Goal: Contribute content: Contribute content

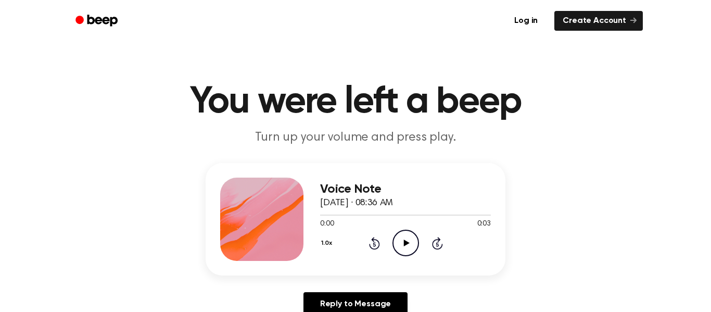
click at [412, 247] on icon "Play Audio" at bounding box center [405, 242] width 27 height 27
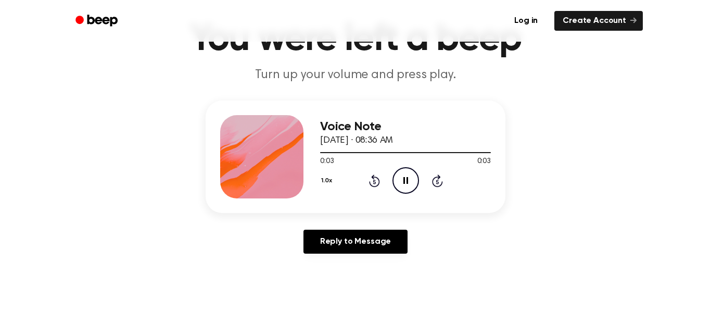
scroll to position [61, 0]
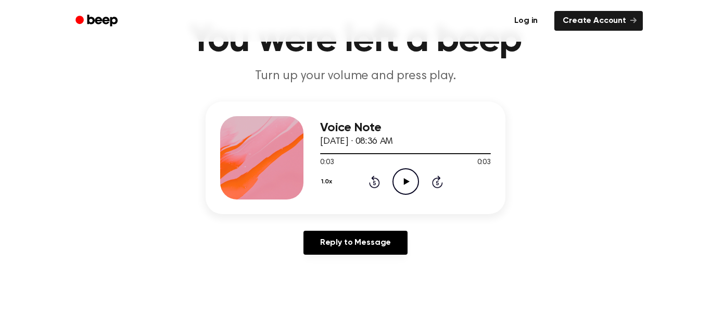
click at [541, 28] on link "Log in" at bounding box center [526, 21] width 44 height 24
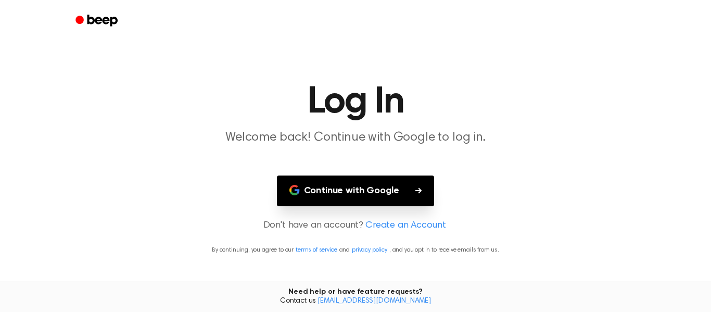
click at [382, 195] on button "Continue with Google" at bounding box center [356, 190] width 158 height 31
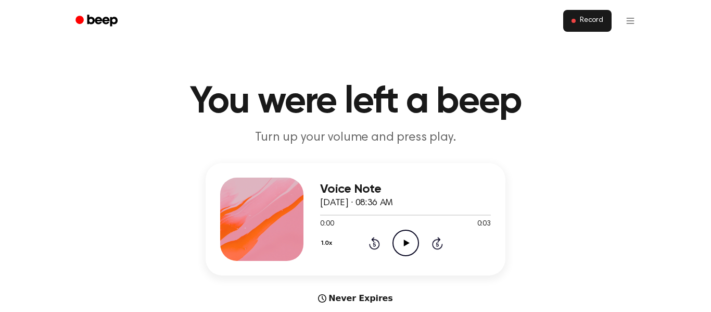
click at [583, 18] on span "Record" at bounding box center [591, 20] width 23 height 9
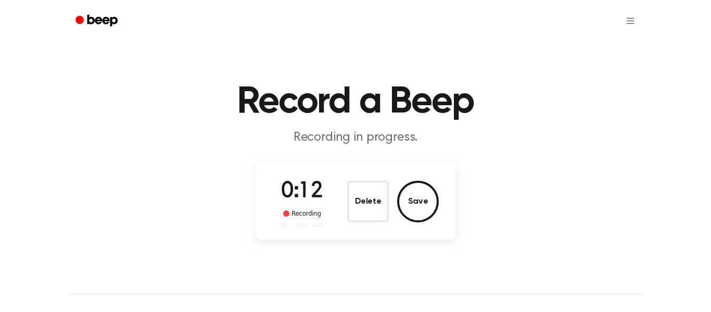
click at [306, 212] on div "Recording" at bounding box center [301, 213] width 43 height 10
click at [316, 210] on div "Recording" at bounding box center [301, 213] width 43 height 10
click at [311, 205] on div "0:17 Recording" at bounding box center [302, 201] width 60 height 52
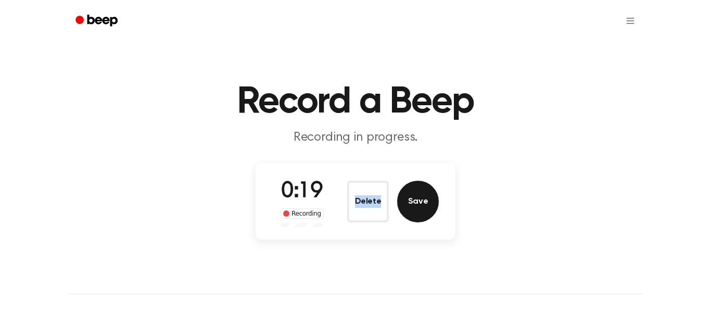
click at [412, 204] on button "Save" at bounding box center [418, 202] width 42 height 42
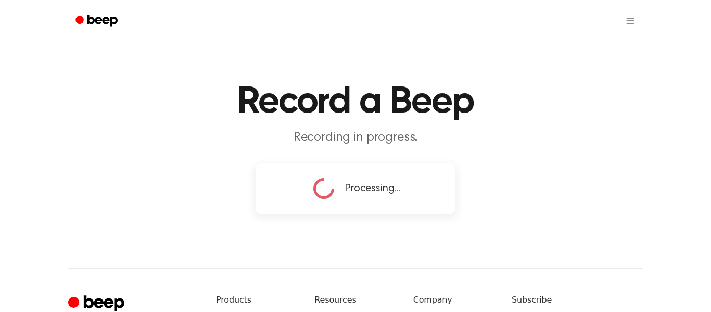
copy button "Delete"
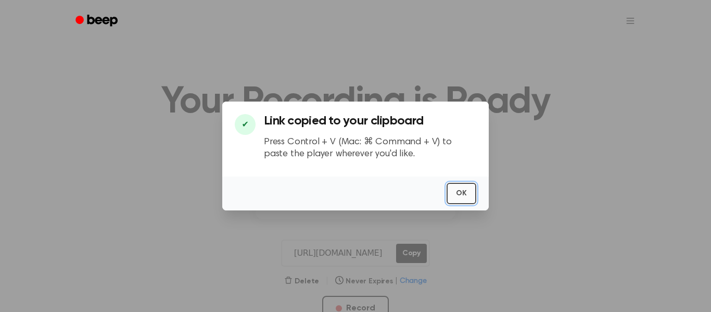
click at [458, 198] on button "OK" at bounding box center [461, 193] width 30 height 21
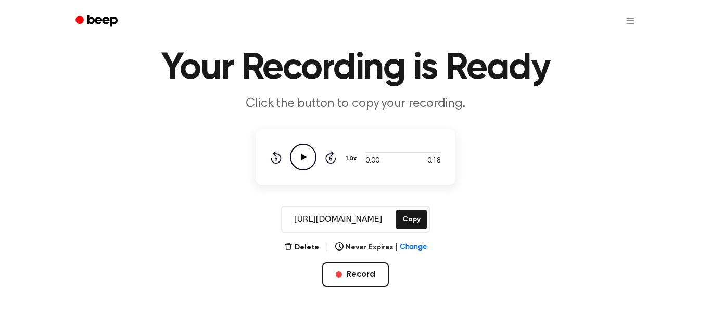
scroll to position [36, 0]
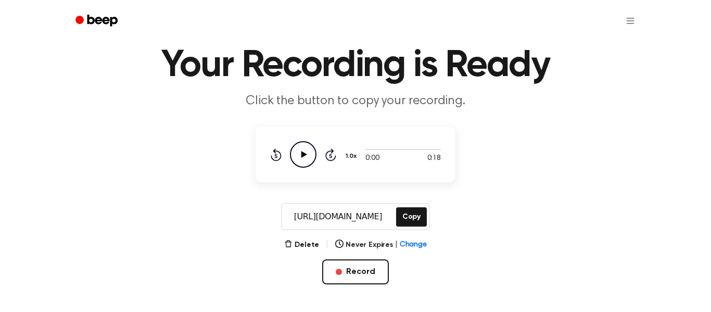
click at [307, 144] on icon "Play Audio" at bounding box center [303, 154] width 27 height 27
click at [376, 165] on div "0:10 0:18 1.0x Rewind 5 seconds Pause Audio Skip 5 seconds" at bounding box center [355, 154] width 171 height 27
click at [376, 165] on div "0:11 0:18 1.0x Rewind 5 seconds Pause Audio Skip 5 seconds" at bounding box center [355, 154] width 171 height 27
click at [304, 245] on button "Delete" at bounding box center [301, 244] width 35 height 11
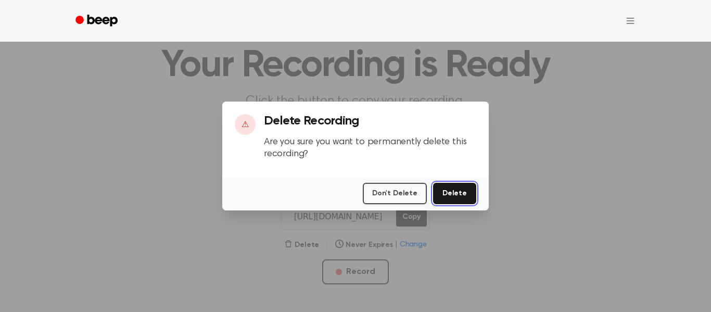
click at [452, 203] on button "Delete" at bounding box center [454, 193] width 43 height 21
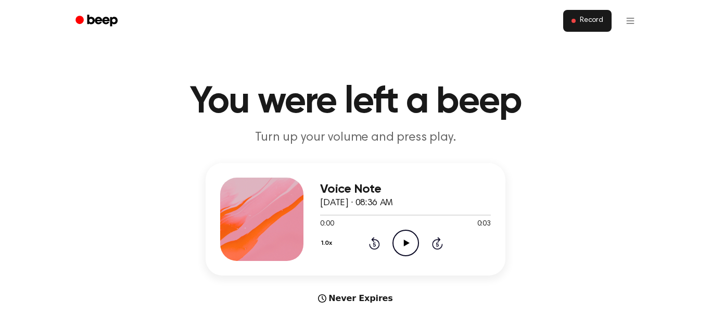
click at [578, 15] on button "Record" at bounding box center [587, 21] width 48 height 22
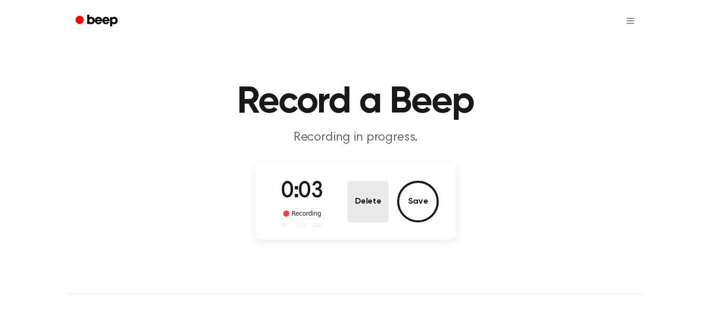
click at [381, 195] on button "Delete" at bounding box center [368, 202] width 42 height 42
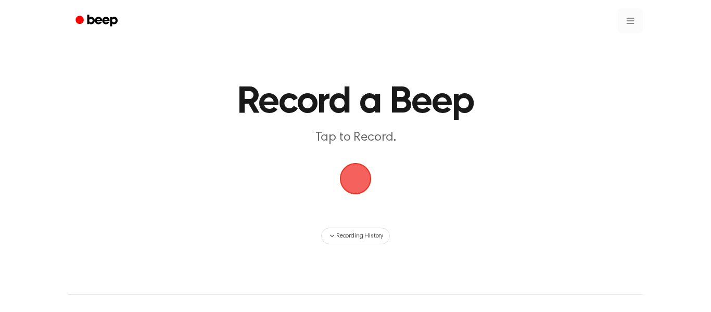
click at [632, 25] on html "Record a Beep Tap to Record. Recording History ⚠️ We are experiencing issues wi…" at bounding box center [355, 246] width 711 height 492
click at [354, 176] on html "Record a Beep Tap to Record. Recording History ⚠️ We are experiencing issues wi…" at bounding box center [355, 246] width 711 height 492
click at [354, 174] on span "button" at bounding box center [355, 178] width 29 height 29
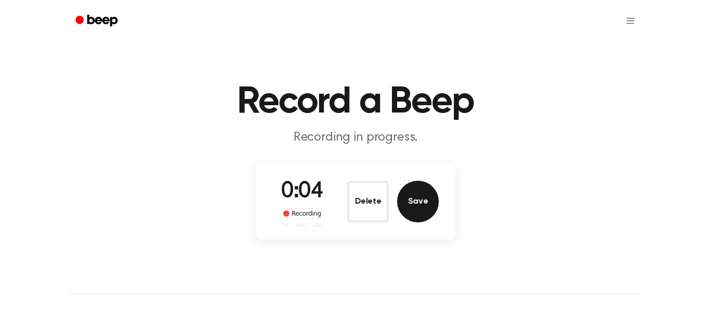
click at [406, 200] on button "Save" at bounding box center [418, 202] width 42 height 42
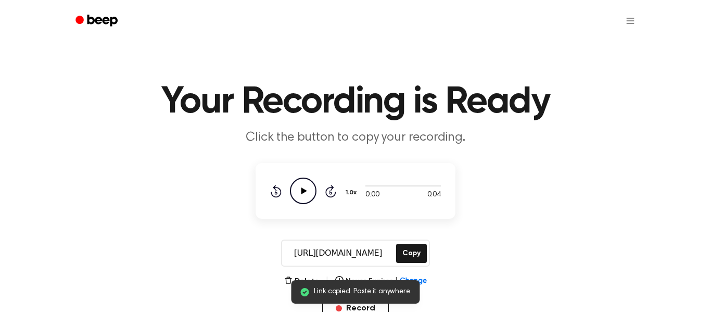
click at [296, 189] on icon "Play Audio" at bounding box center [303, 190] width 27 height 27
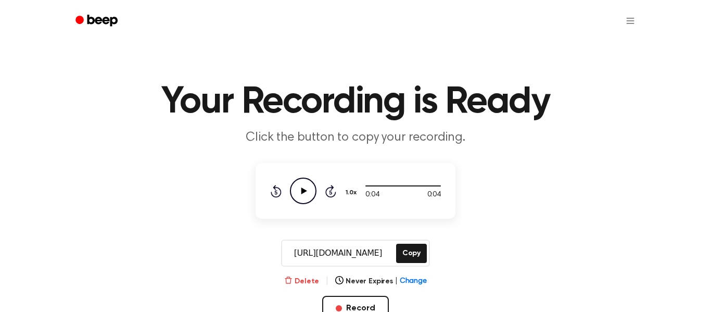
click at [317, 282] on button "Delete" at bounding box center [301, 281] width 35 height 11
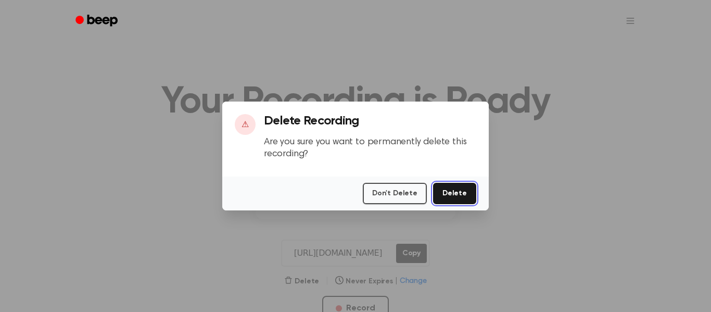
click at [436, 201] on button "Delete" at bounding box center [454, 193] width 43 height 21
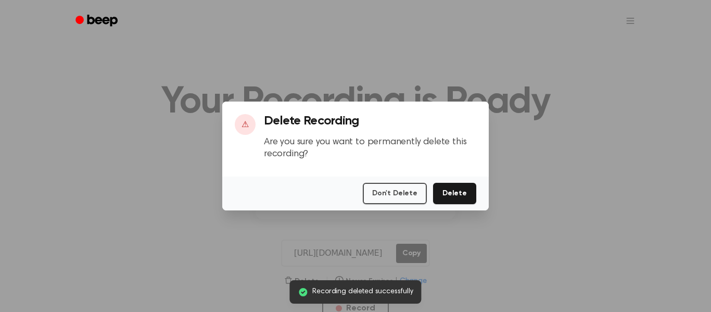
click at [486, 240] on div at bounding box center [355, 156] width 711 height 312
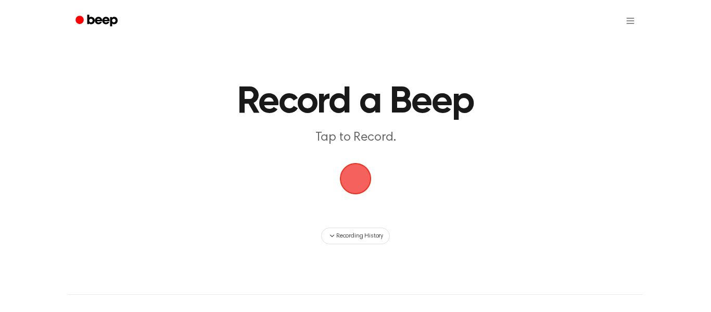
click at [359, 184] on span "button" at bounding box center [356, 179] width 34 height 34
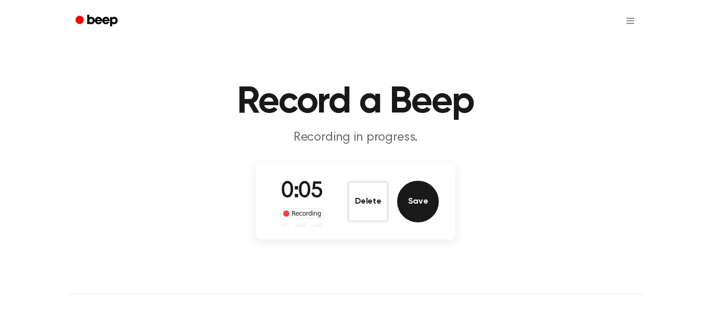
click at [412, 202] on button "Save" at bounding box center [418, 202] width 42 height 42
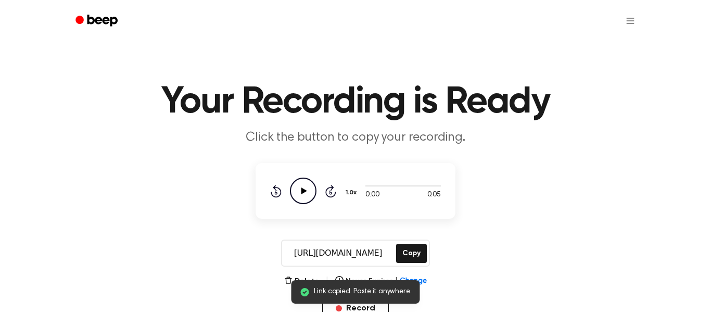
click at [303, 196] on icon "Play Audio" at bounding box center [303, 190] width 27 height 27
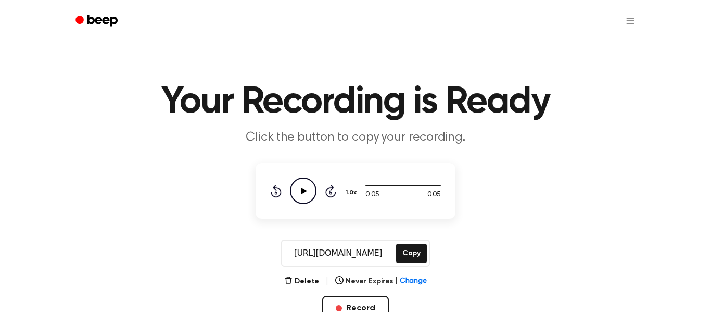
click at [303, 196] on icon "Play Audio" at bounding box center [303, 190] width 27 height 27
click at [280, 193] on icon at bounding box center [276, 191] width 11 height 12
click at [330, 193] on icon "Skip 5 seconds" at bounding box center [330, 191] width 11 height 14
click at [275, 194] on icon at bounding box center [276, 192] width 3 height 4
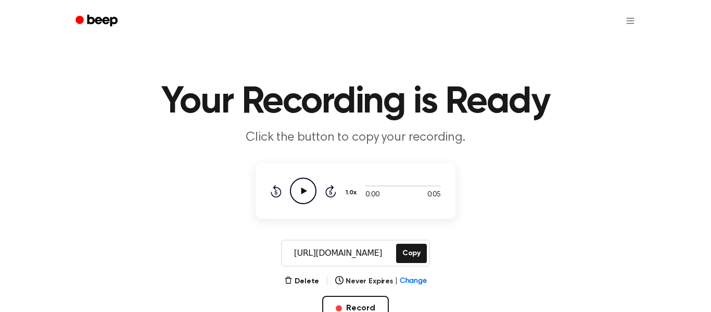
click at [303, 188] on icon "Play Audio" at bounding box center [303, 190] width 27 height 27
click at [416, 260] on button "Copy" at bounding box center [411, 253] width 31 height 19
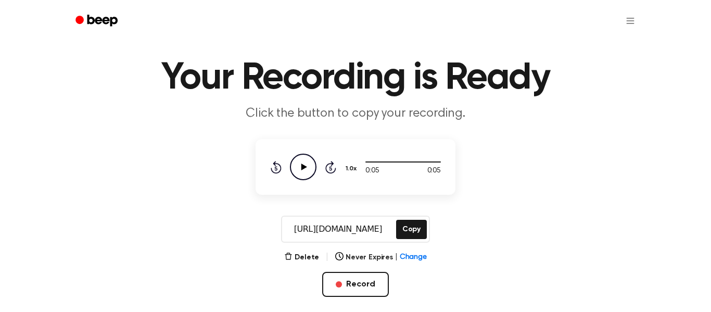
scroll to position [25, 0]
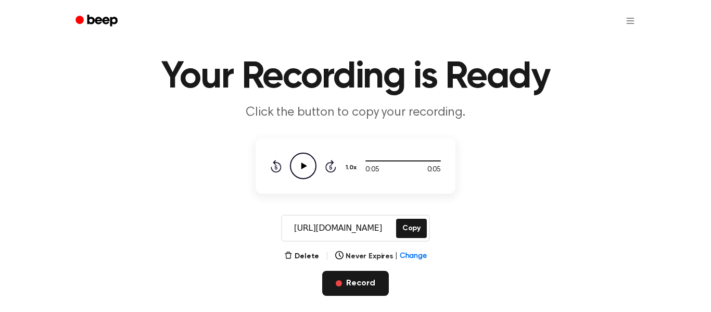
click at [341, 280] on span "button" at bounding box center [339, 283] width 6 height 6
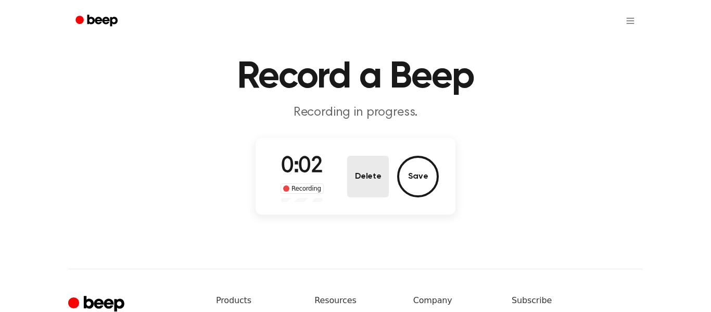
click at [364, 185] on button "Delete" at bounding box center [368, 177] width 42 height 42
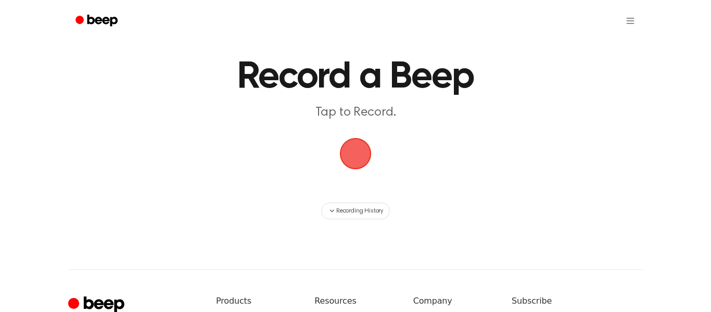
click at [356, 152] on span "button" at bounding box center [355, 153] width 57 height 57
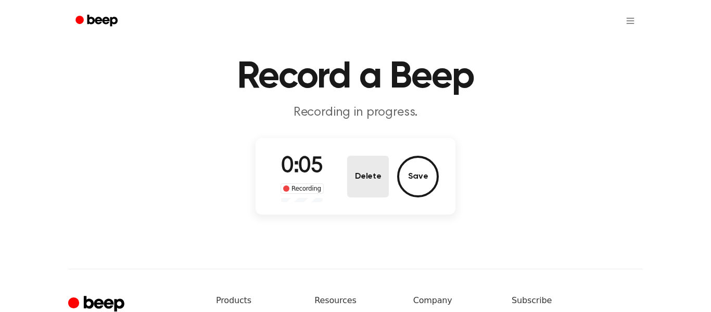
click at [366, 173] on button "Delete" at bounding box center [368, 177] width 42 height 42
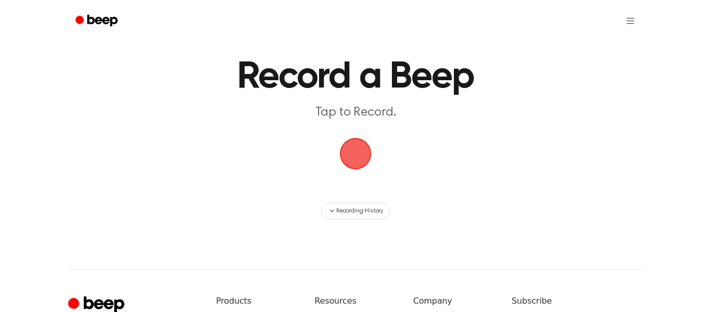
click at [360, 165] on span "button" at bounding box center [355, 153] width 58 height 58
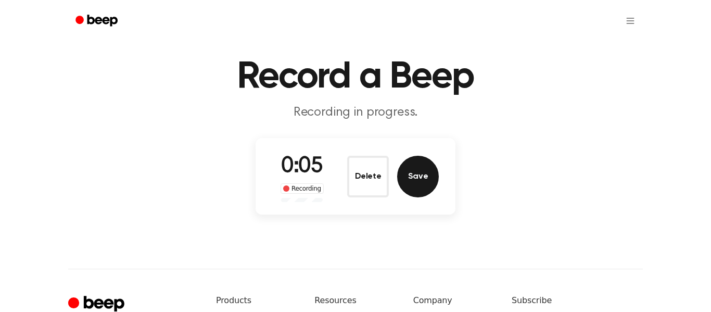
click at [413, 176] on button "Save" at bounding box center [418, 177] width 42 height 42
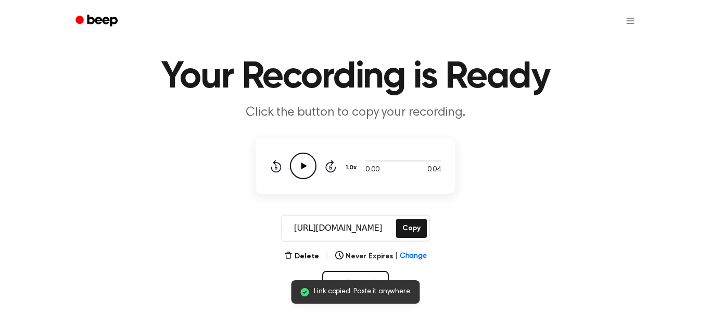
click at [309, 164] on icon "Play Audio" at bounding box center [303, 165] width 27 height 27
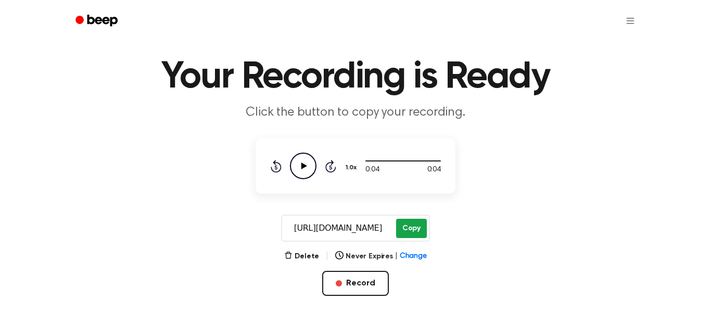
click at [411, 227] on button "Copy" at bounding box center [411, 228] width 31 height 19
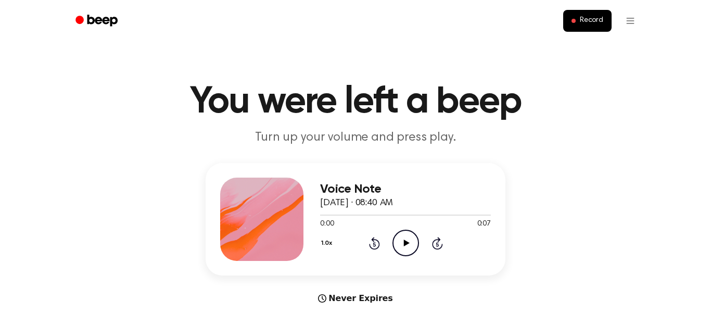
click at [327, 247] on button "1.0x" at bounding box center [328, 243] width 16 height 18
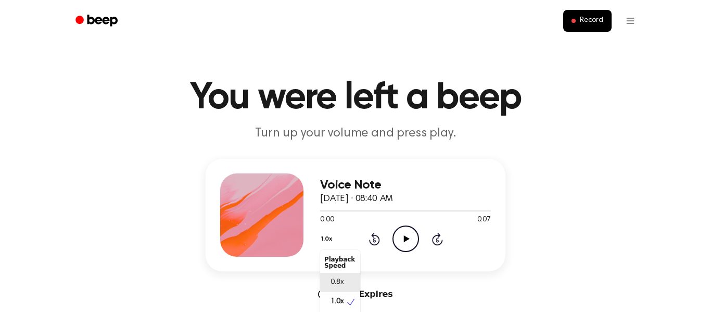
click at [328, 280] on div "0.8x" at bounding box center [333, 282] width 19 height 11
click at [407, 238] on icon at bounding box center [406, 238] width 6 height 7
click at [375, 236] on icon "Rewind 5 seconds" at bounding box center [373, 239] width 11 height 14
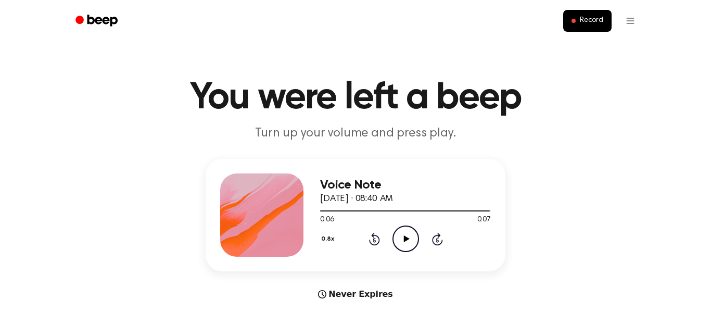
click at [408, 241] on icon "Play Audio" at bounding box center [405, 238] width 27 height 27
click at [408, 241] on icon "Pause Audio" at bounding box center [405, 238] width 27 height 27
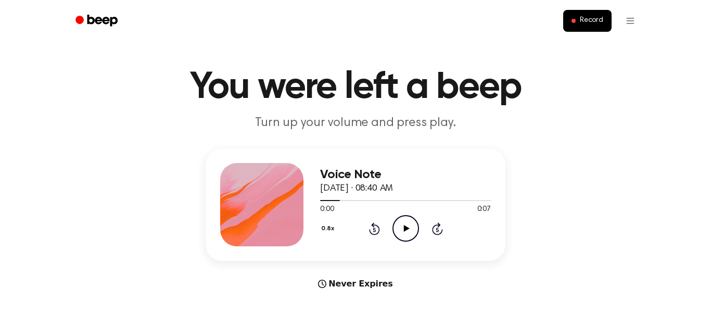
scroll to position [0, 0]
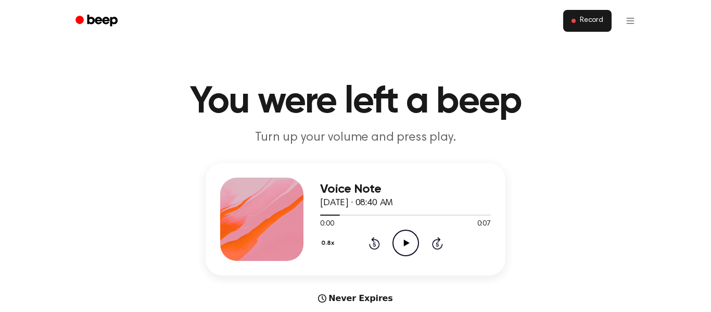
click at [600, 28] on button "Record" at bounding box center [587, 21] width 48 height 22
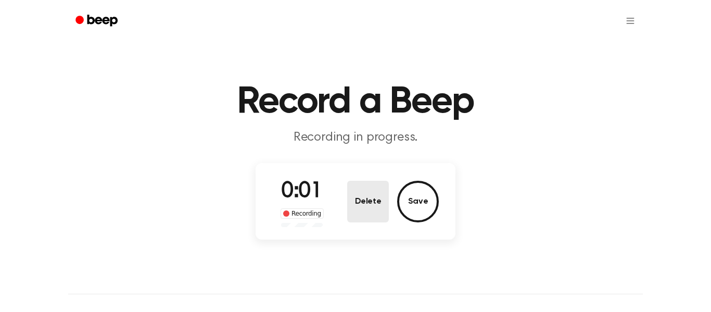
click at [363, 193] on button "Delete" at bounding box center [368, 202] width 42 height 42
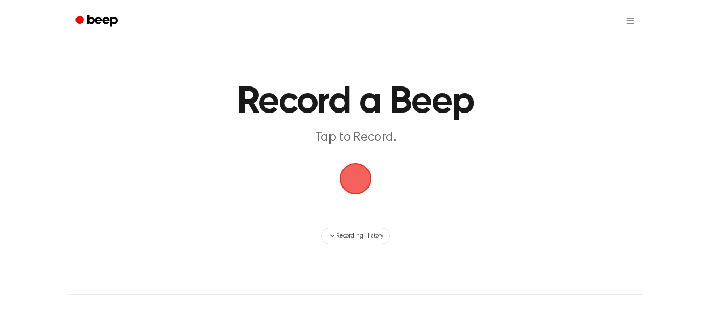
click at [364, 184] on span "button" at bounding box center [355, 178] width 29 height 29
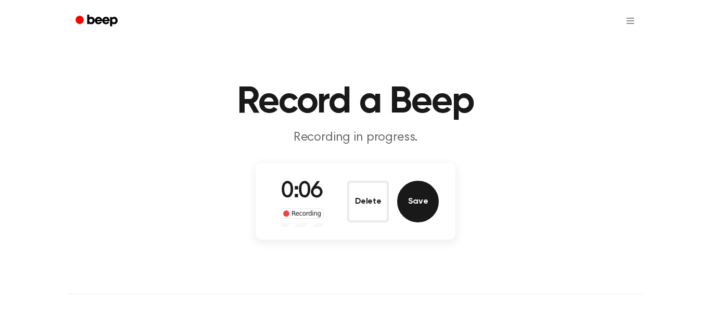
click at [404, 193] on button "Save" at bounding box center [418, 202] width 42 height 42
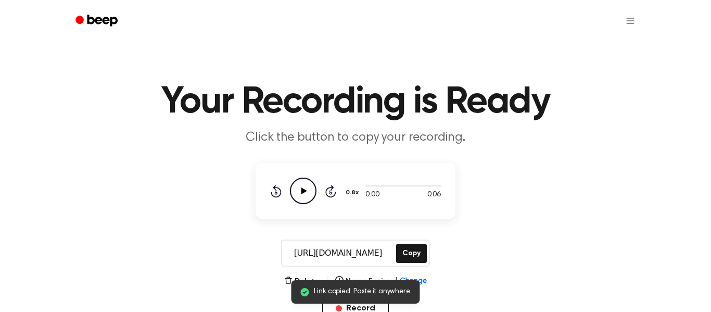
click at [312, 194] on icon "Play Audio" at bounding box center [303, 190] width 27 height 27
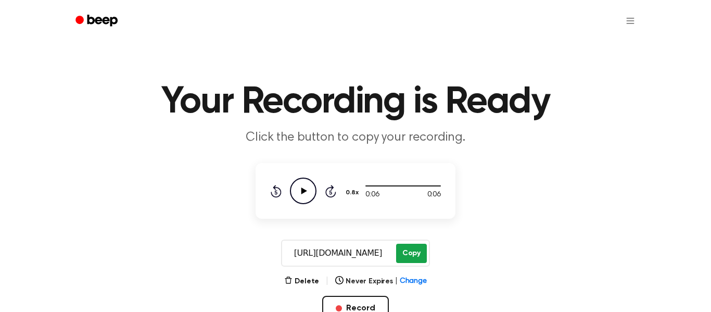
click at [404, 246] on button "Copy" at bounding box center [411, 253] width 31 height 19
click at [79, 21] on circle "Beep" at bounding box center [79, 20] width 8 height 8
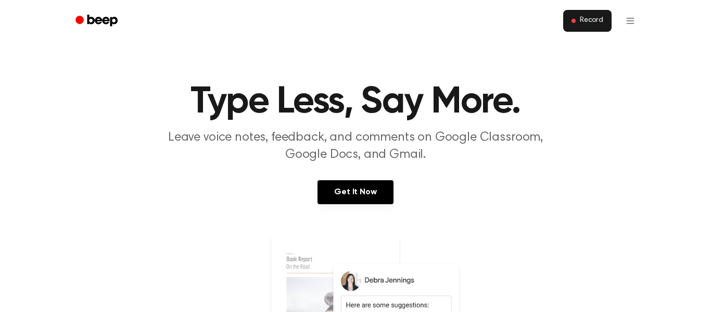
click at [579, 22] on button "Record" at bounding box center [587, 21] width 48 height 22
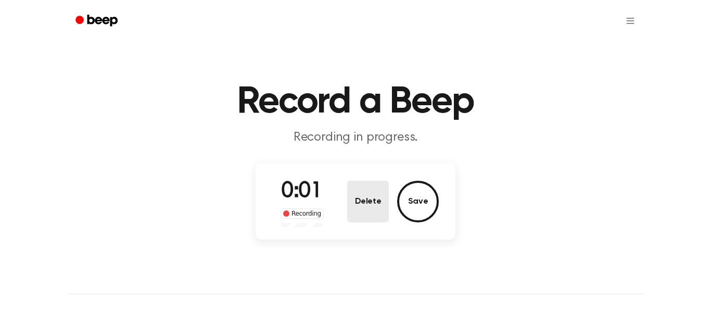
click at [350, 190] on button "Delete" at bounding box center [368, 202] width 42 height 42
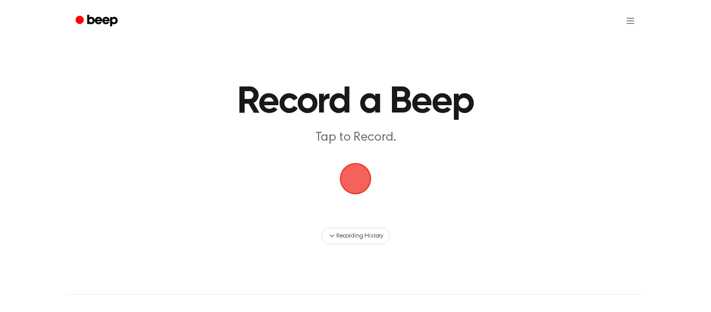
click at [350, 190] on span "button" at bounding box center [355, 178] width 29 height 29
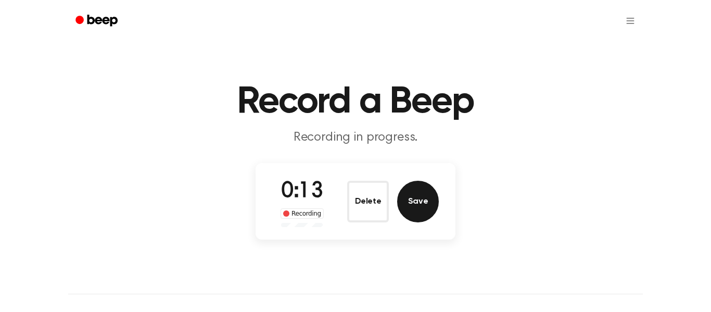
click at [412, 206] on button "Save" at bounding box center [418, 202] width 42 height 42
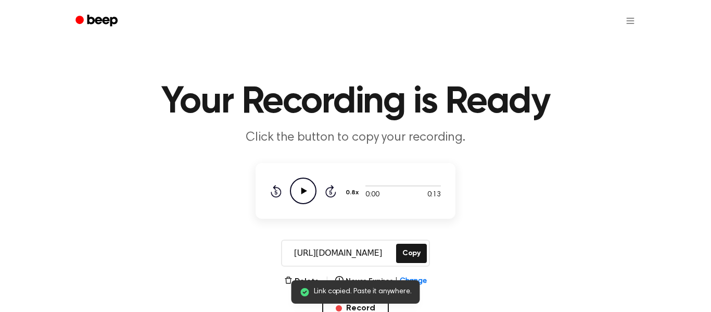
click at [303, 188] on icon "Play Audio" at bounding box center [303, 190] width 27 height 27
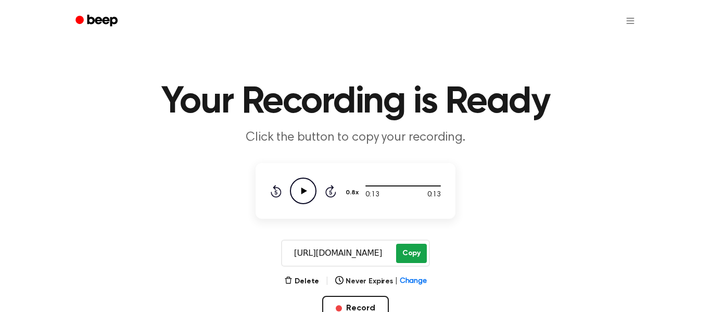
click at [408, 256] on button "Copy" at bounding box center [411, 253] width 31 height 19
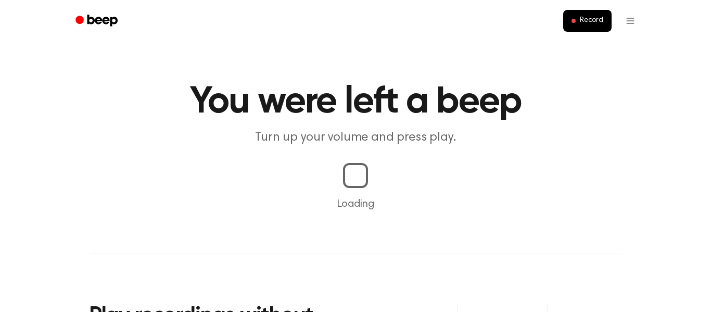
click at [302, 190] on main "You were left a beep Turn up your volume and press play. Loading Play recording…" at bounding box center [355, 244] width 711 height 488
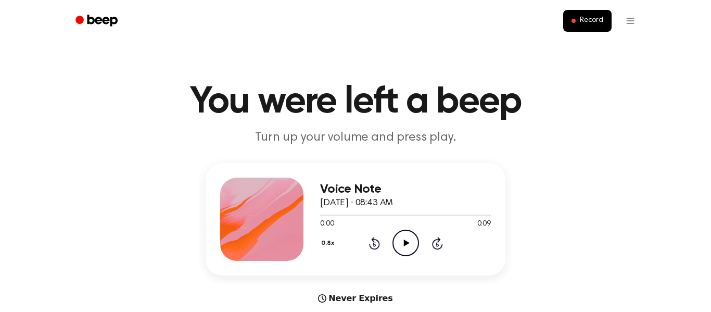
click at [409, 247] on icon "Play Audio" at bounding box center [405, 242] width 27 height 27
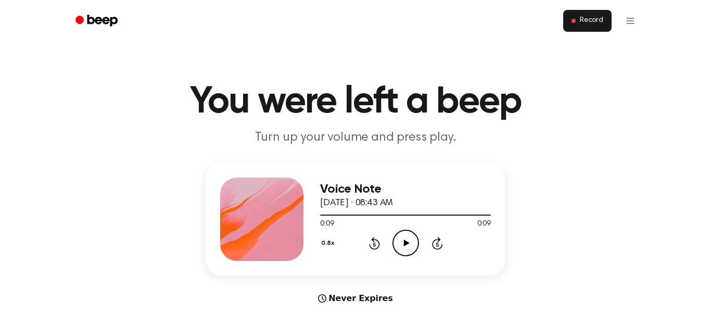
click at [601, 22] on span "Record" at bounding box center [591, 20] width 23 height 9
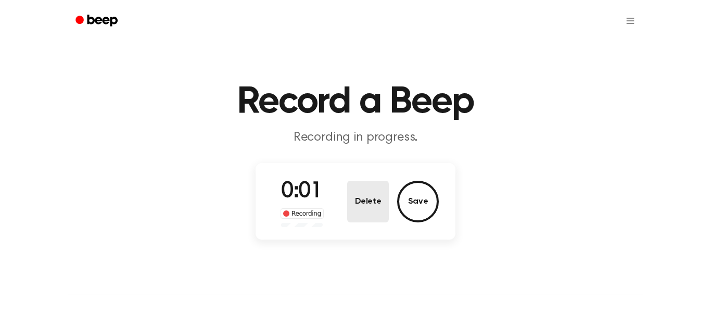
click at [373, 212] on button "Delete" at bounding box center [368, 202] width 42 height 42
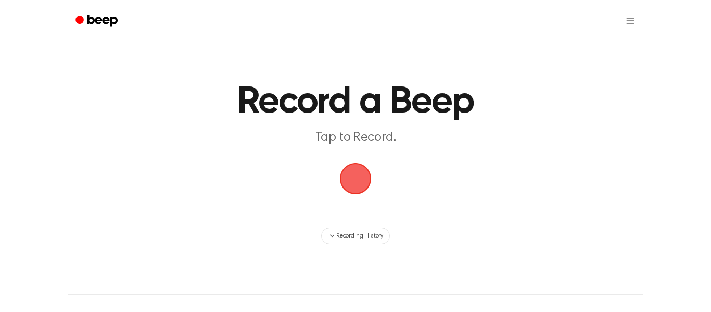
click at [355, 183] on span "button" at bounding box center [355, 178] width 29 height 29
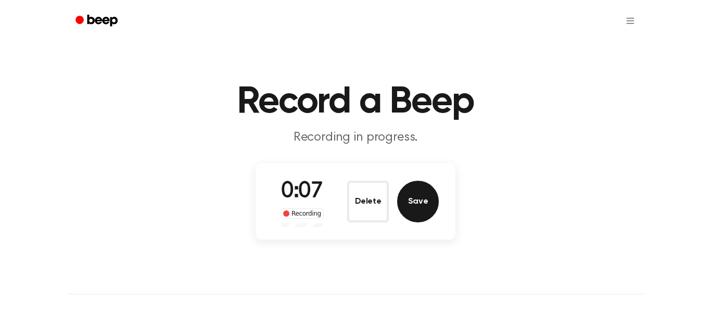
click at [406, 196] on button "Save" at bounding box center [418, 202] width 42 height 42
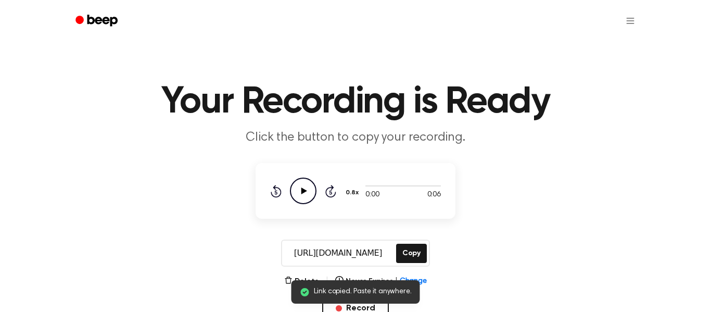
click at [303, 192] on icon at bounding box center [304, 190] width 6 height 7
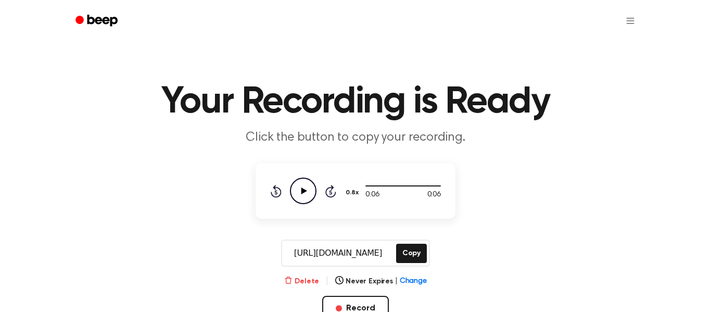
click at [314, 278] on button "Delete" at bounding box center [301, 281] width 35 height 11
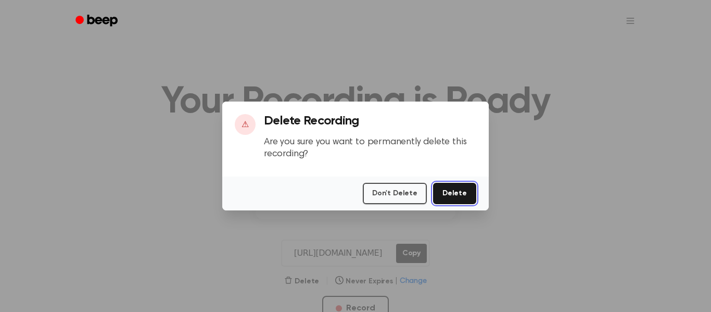
click at [455, 195] on button "Delete" at bounding box center [454, 193] width 43 height 21
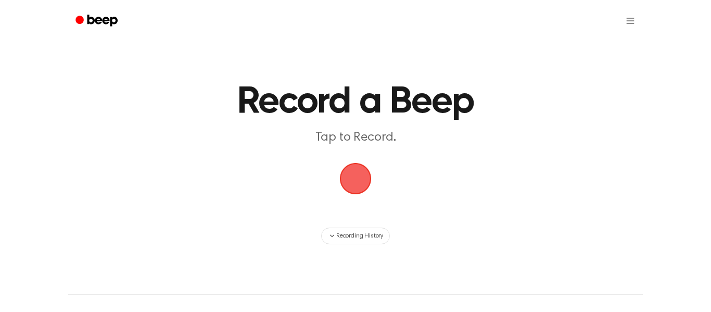
click at [357, 184] on span "button" at bounding box center [355, 178] width 29 height 29
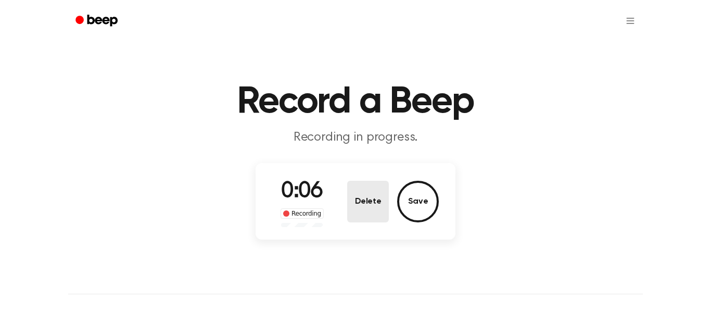
click at [369, 199] on button "Delete" at bounding box center [368, 202] width 42 height 42
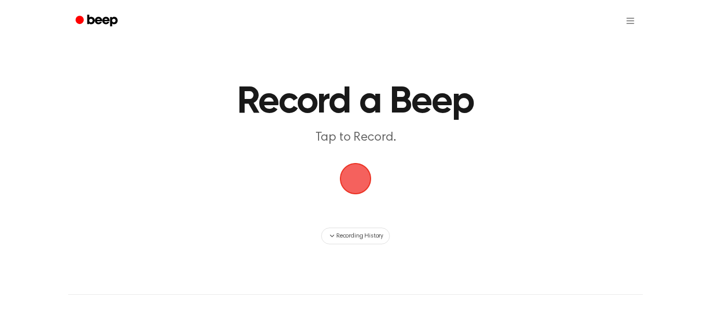
click at [365, 189] on span "button" at bounding box center [355, 178] width 29 height 29
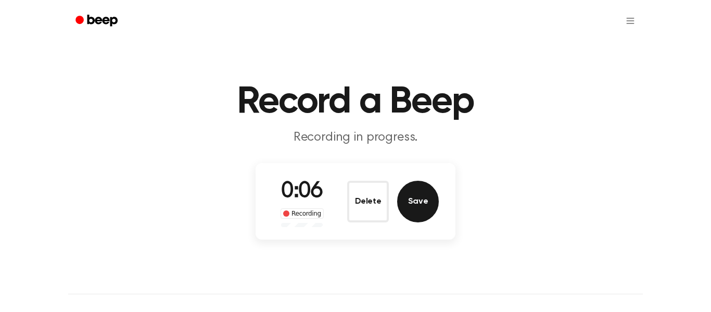
click at [407, 202] on button "Save" at bounding box center [418, 202] width 42 height 42
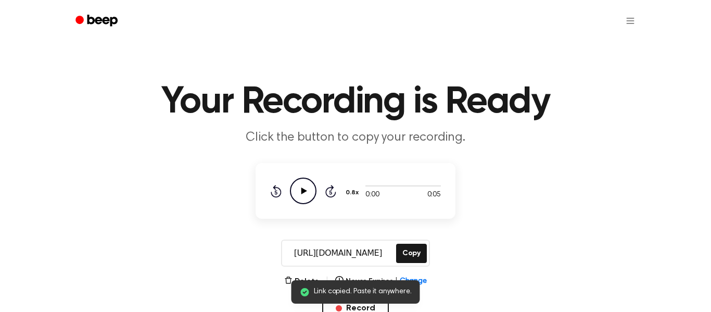
click at [299, 193] on icon "Play Audio" at bounding box center [303, 190] width 27 height 27
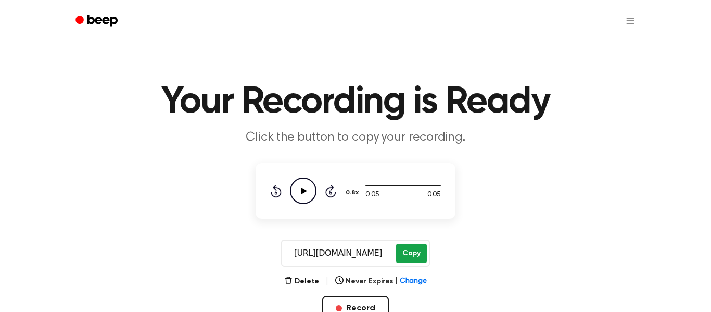
click at [410, 255] on button "Copy" at bounding box center [411, 253] width 31 height 19
click at [300, 192] on icon "Play Audio" at bounding box center [303, 190] width 27 height 27
